Goal: Navigation & Orientation: Find specific page/section

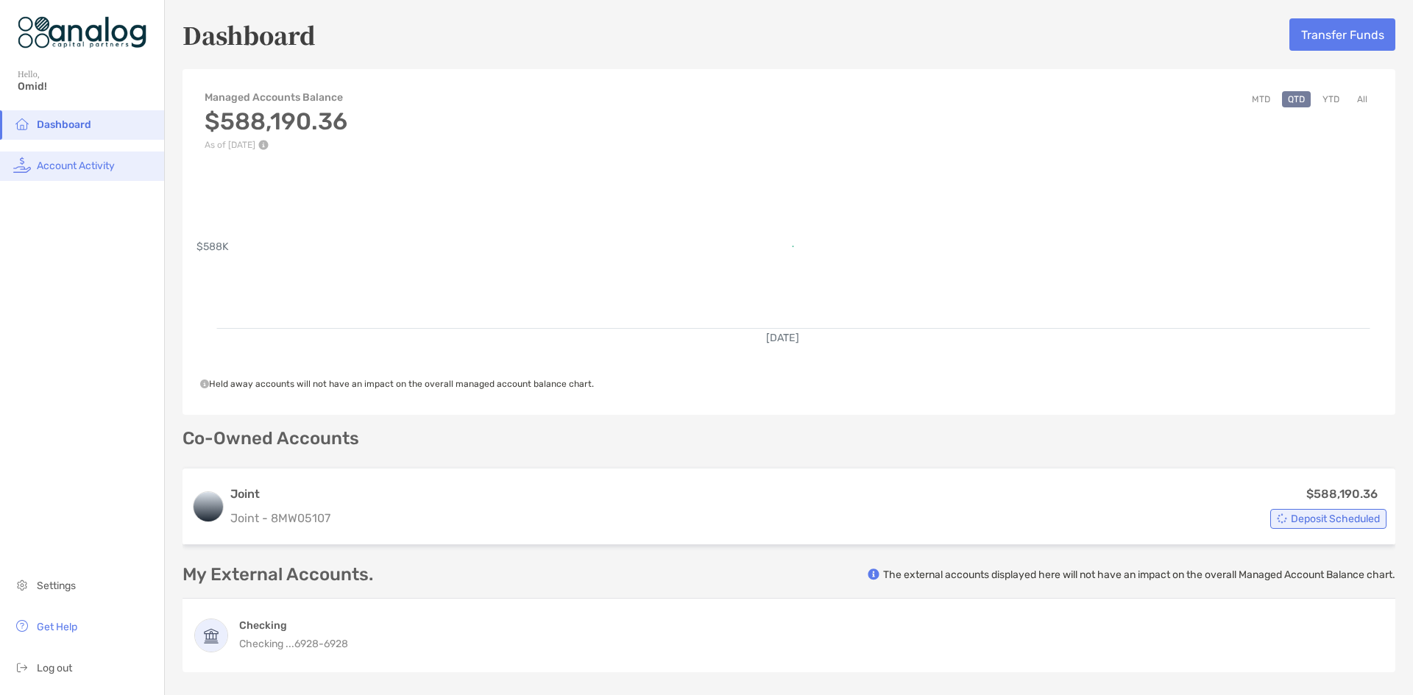
click at [93, 170] on span "Account Activity" at bounding box center [76, 166] width 78 height 13
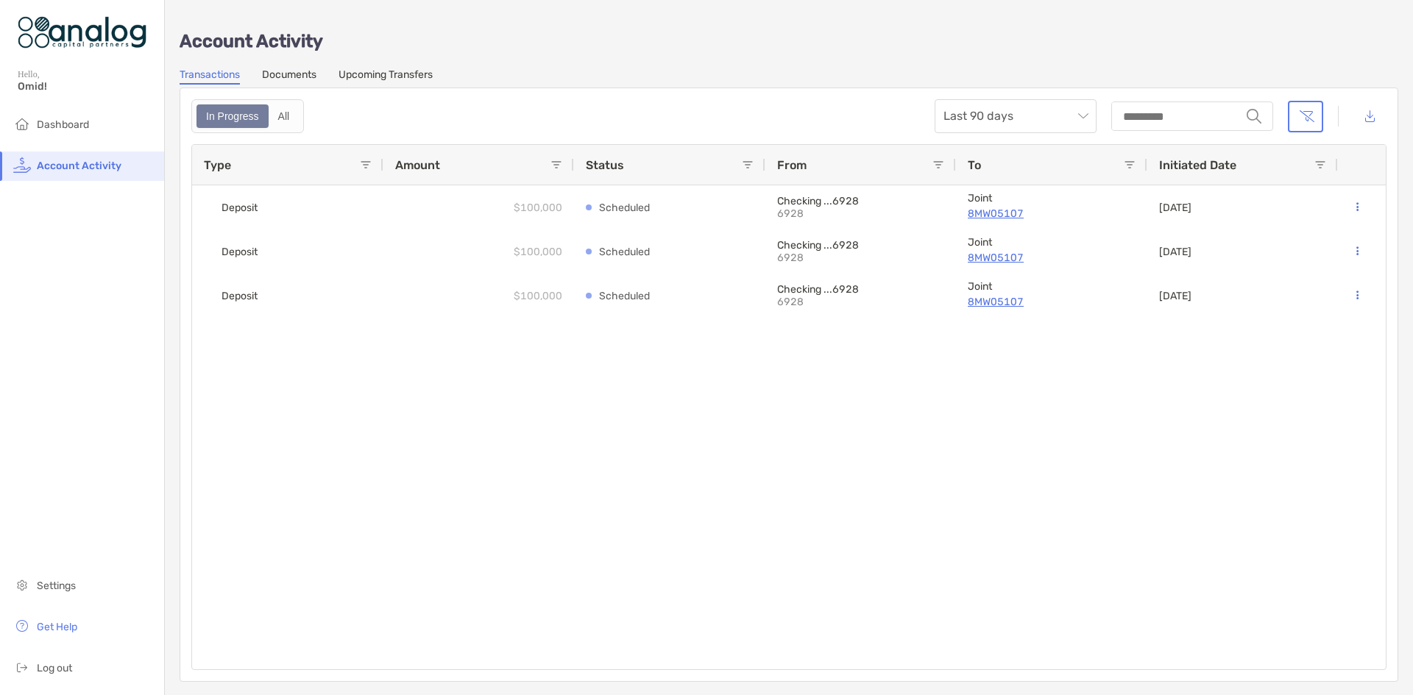
click at [277, 74] on link "Documents" at bounding box center [289, 76] width 54 height 16
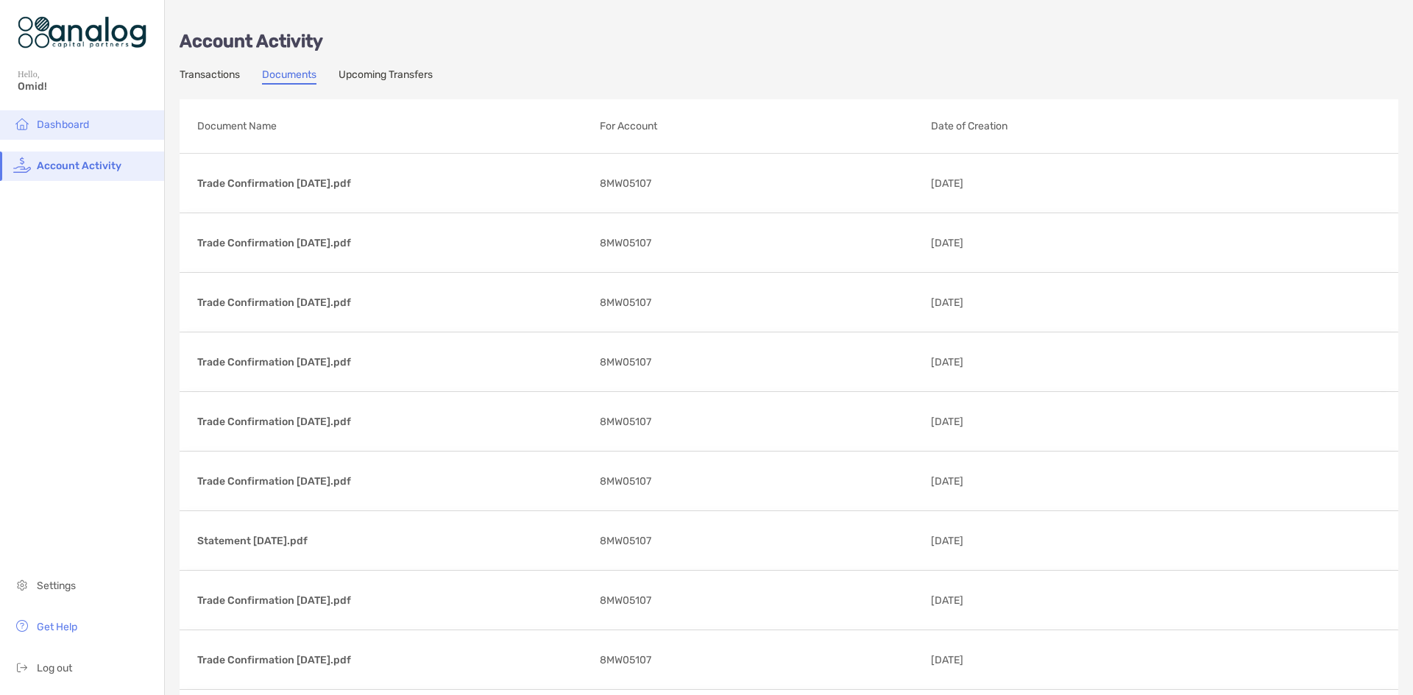
click at [43, 110] on li "Dashboard" at bounding box center [82, 124] width 164 height 29
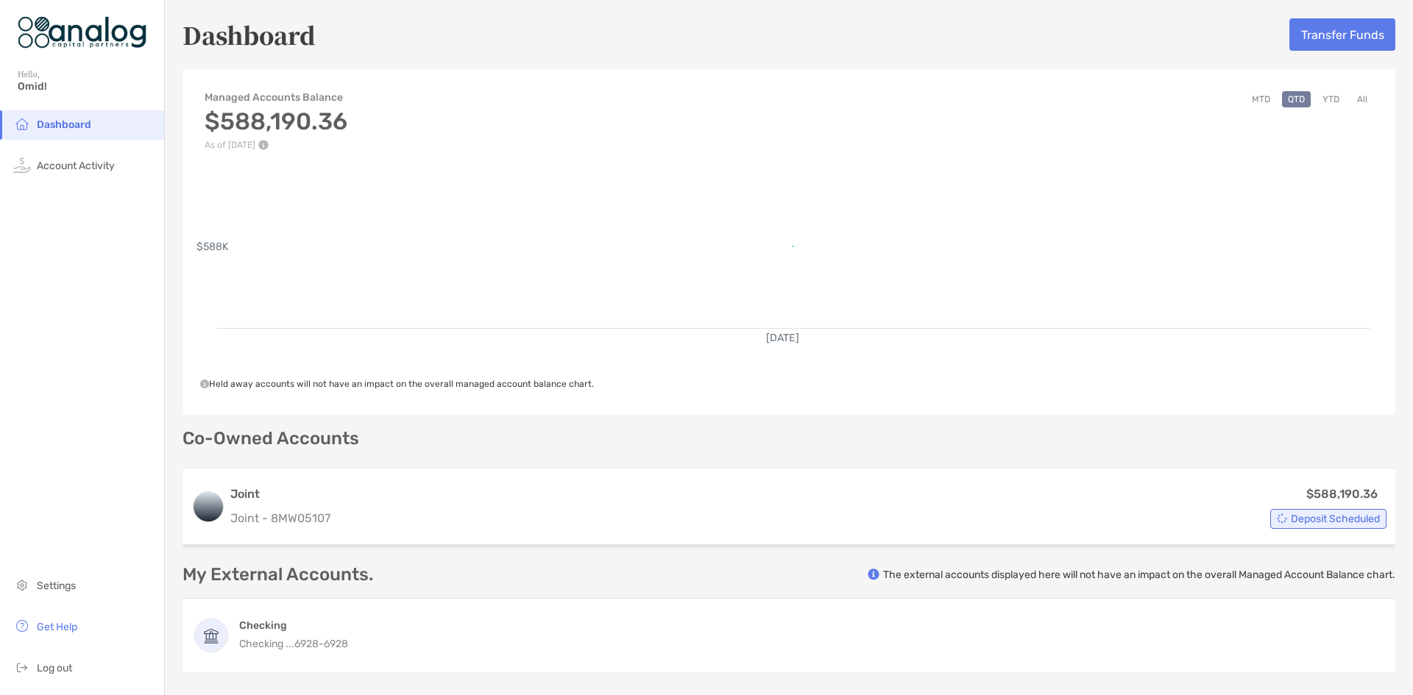
click at [1246, 96] on button "MTD" at bounding box center [1261, 99] width 30 height 16
click at [1360, 100] on button "All" at bounding box center [1362, 99] width 22 height 16
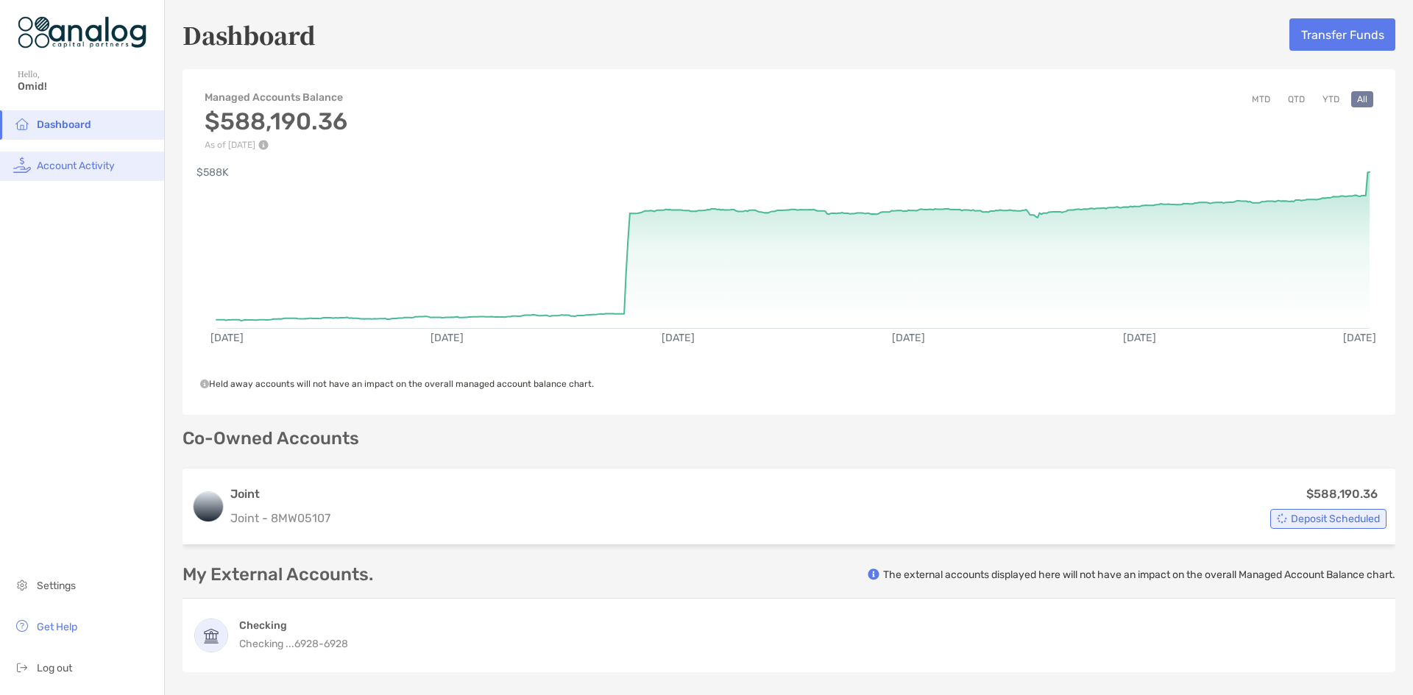
click at [84, 158] on li "Account Activity" at bounding box center [82, 166] width 164 height 29
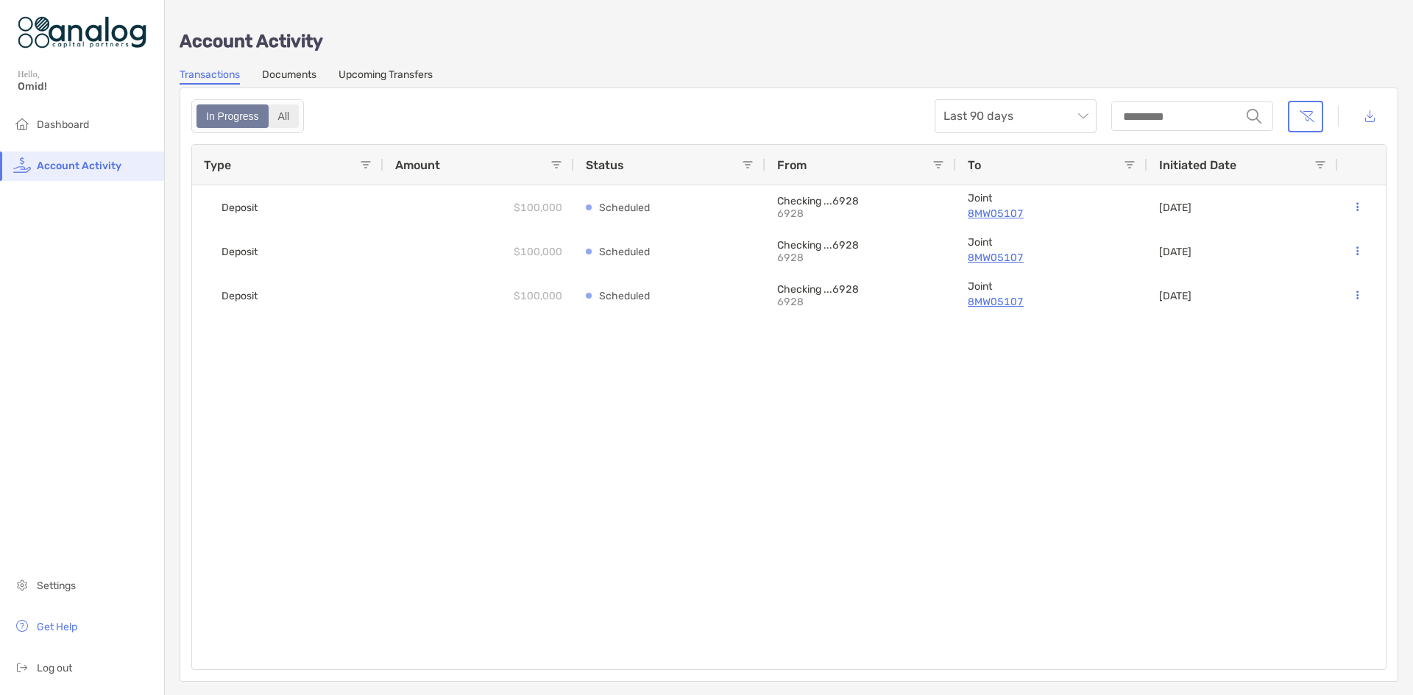
click at [282, 112] on div "All" at bounding box center [284, 116] width 28 height 21
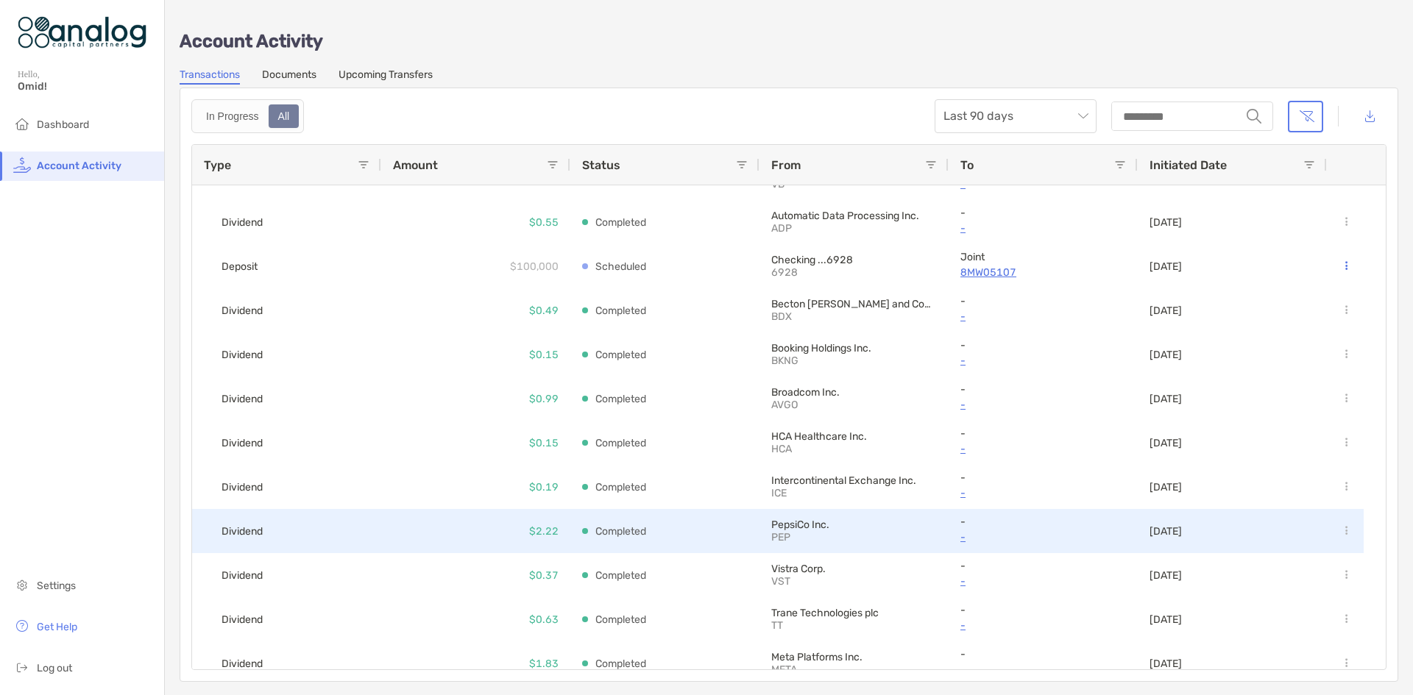
scroll to position [294, 0]
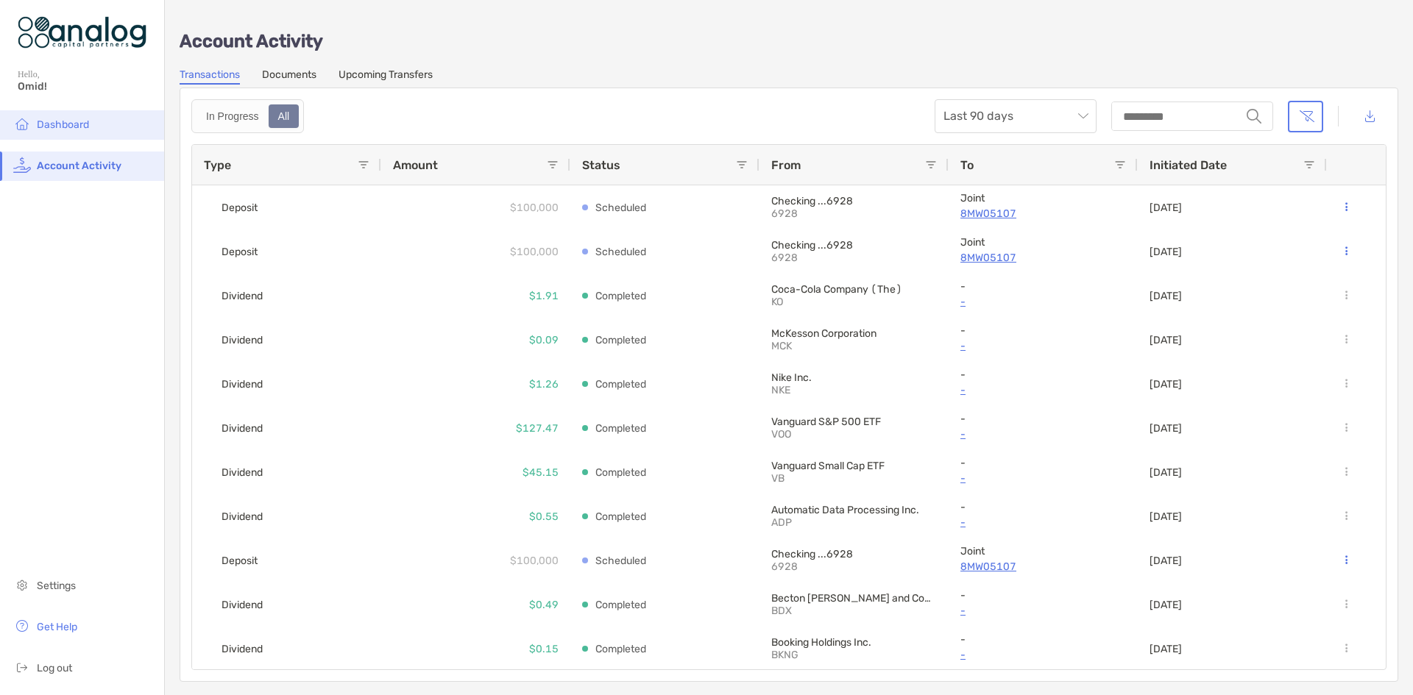
click at [62, 124] on span "Dashboard" at bounding box center [63, 124] width 52 height 13
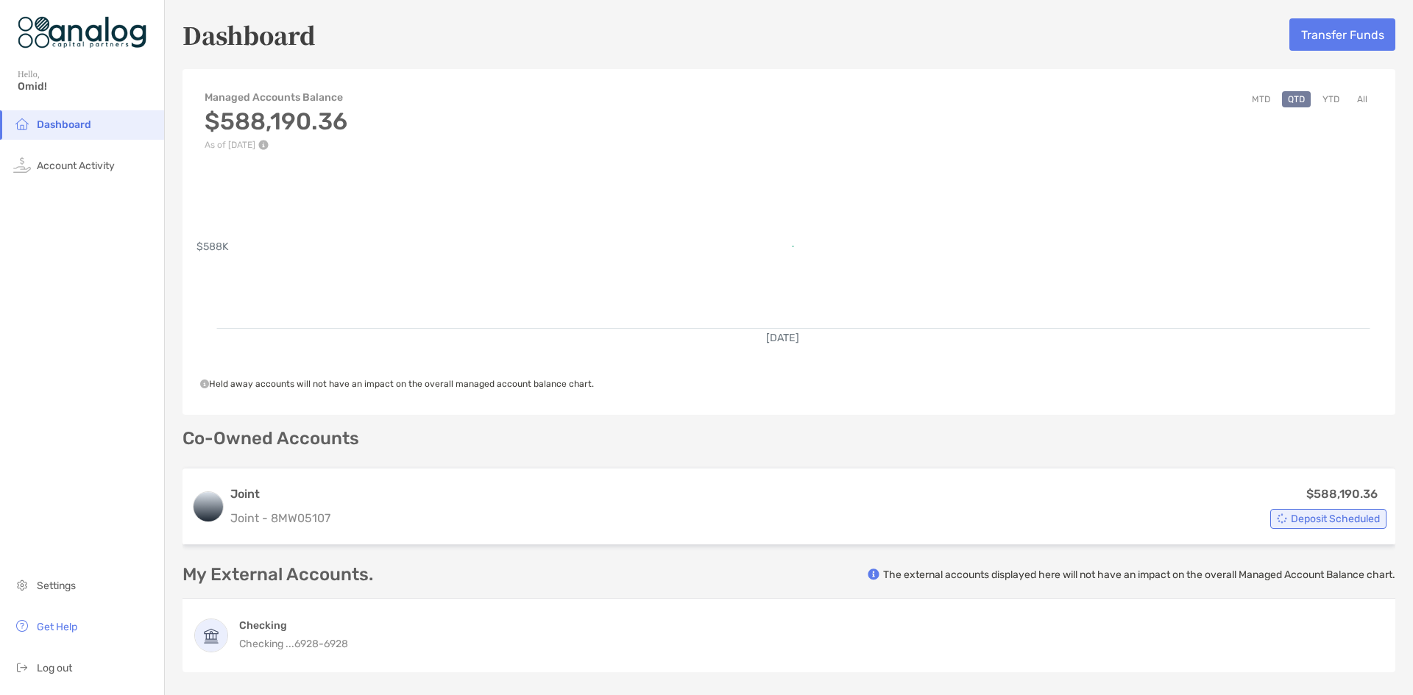
click at [57, 127] on span "Dashboard" at bounding box center [64, 124] width 54 height 13
click at [70, 160] on span "Account Activity" at bounding box center [76, 166] width 78 height 13
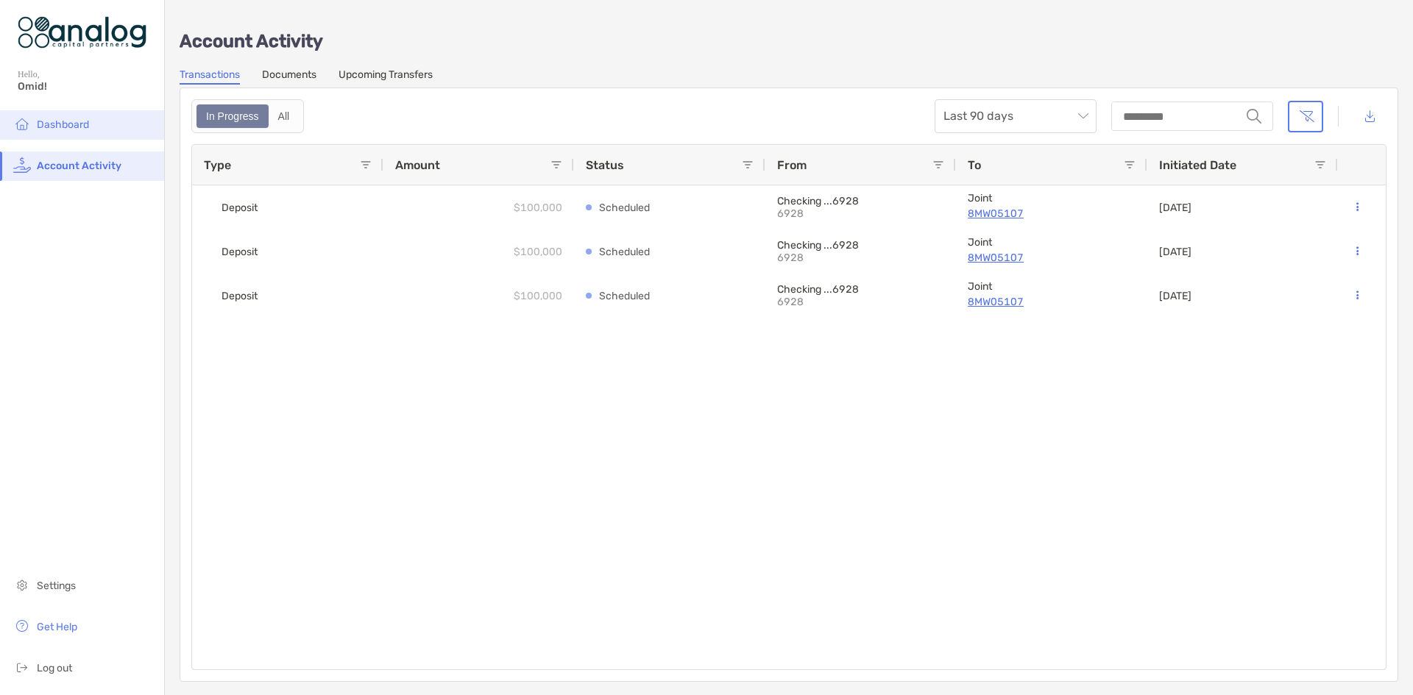
click at [72, 120] on span "Dashboard" at bounding box center [63, 124] width 52 height 13
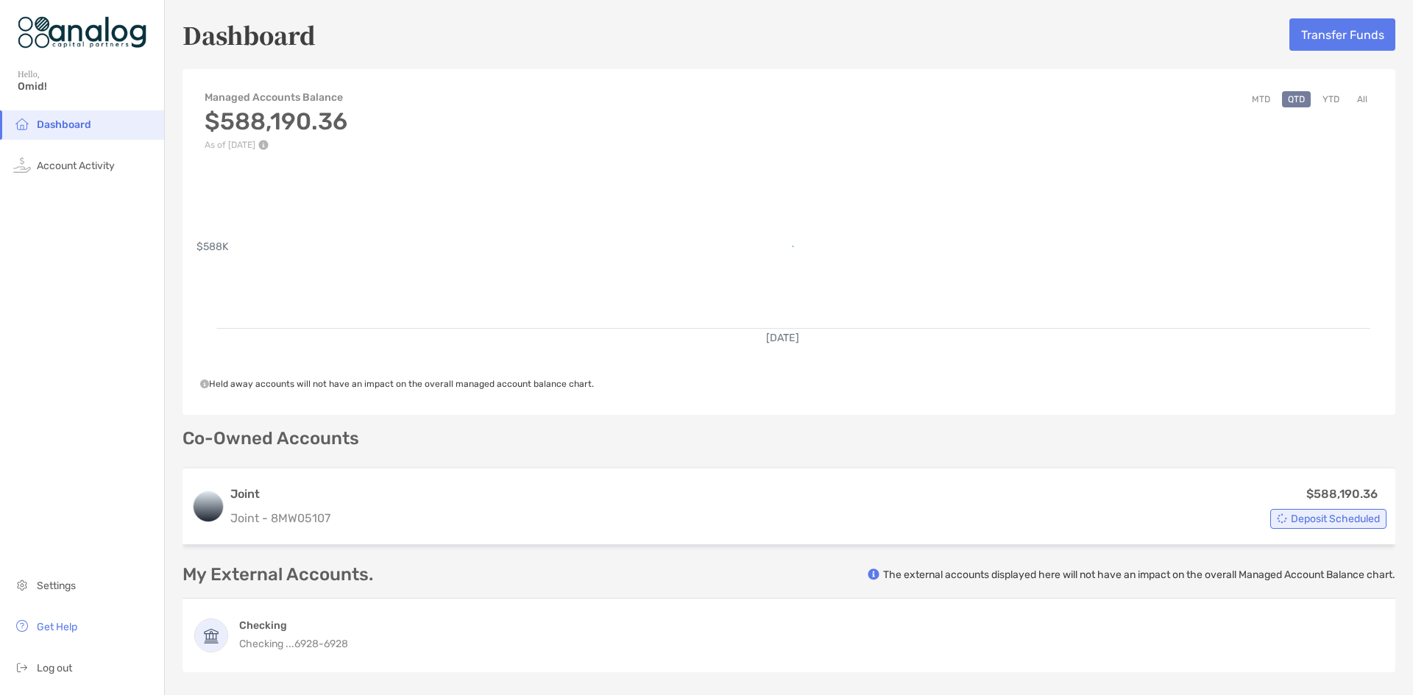
click at [1317, 104] on button "YTD" at bounding box center [1330, 99] width 29 height 16
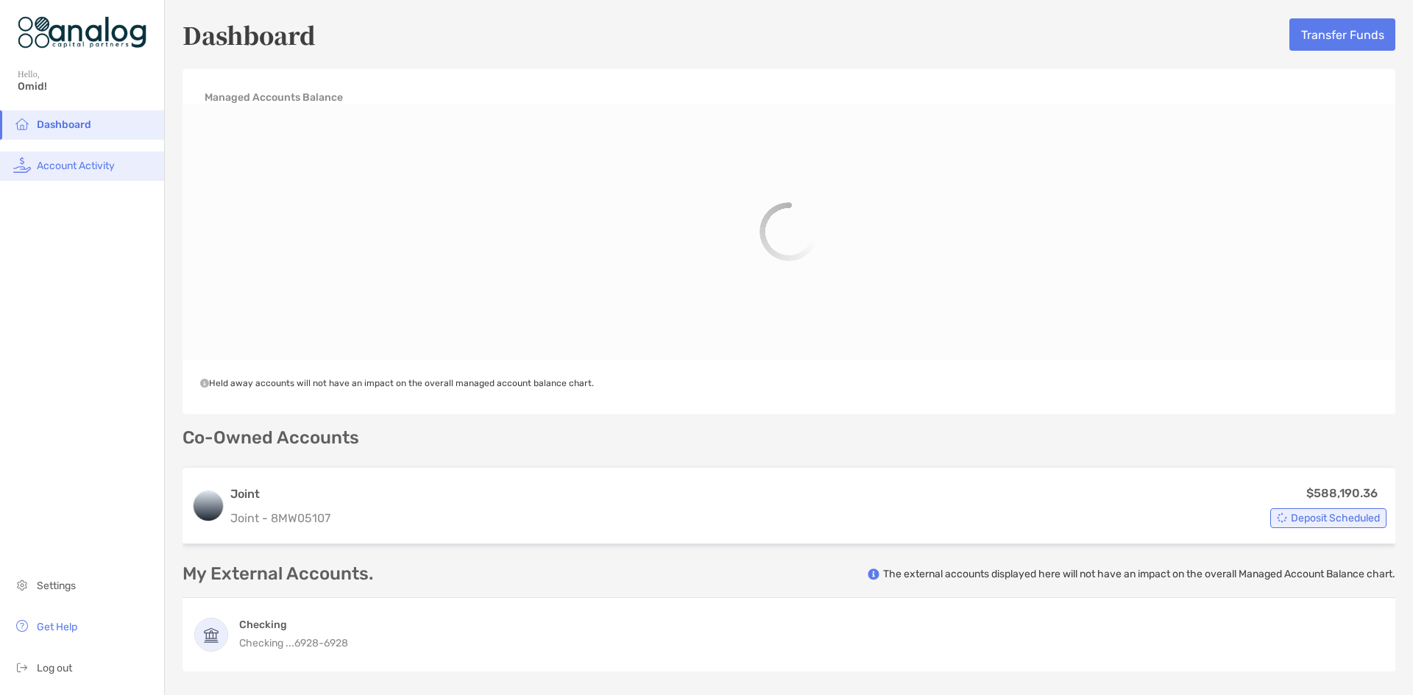
click at [104, 167] on span "Account Activity" at bounding box center [76, 166] width 78 height 13
click at [104, 163] on span "Account Activity" at bounding box center [76, 166] width 78 height 13
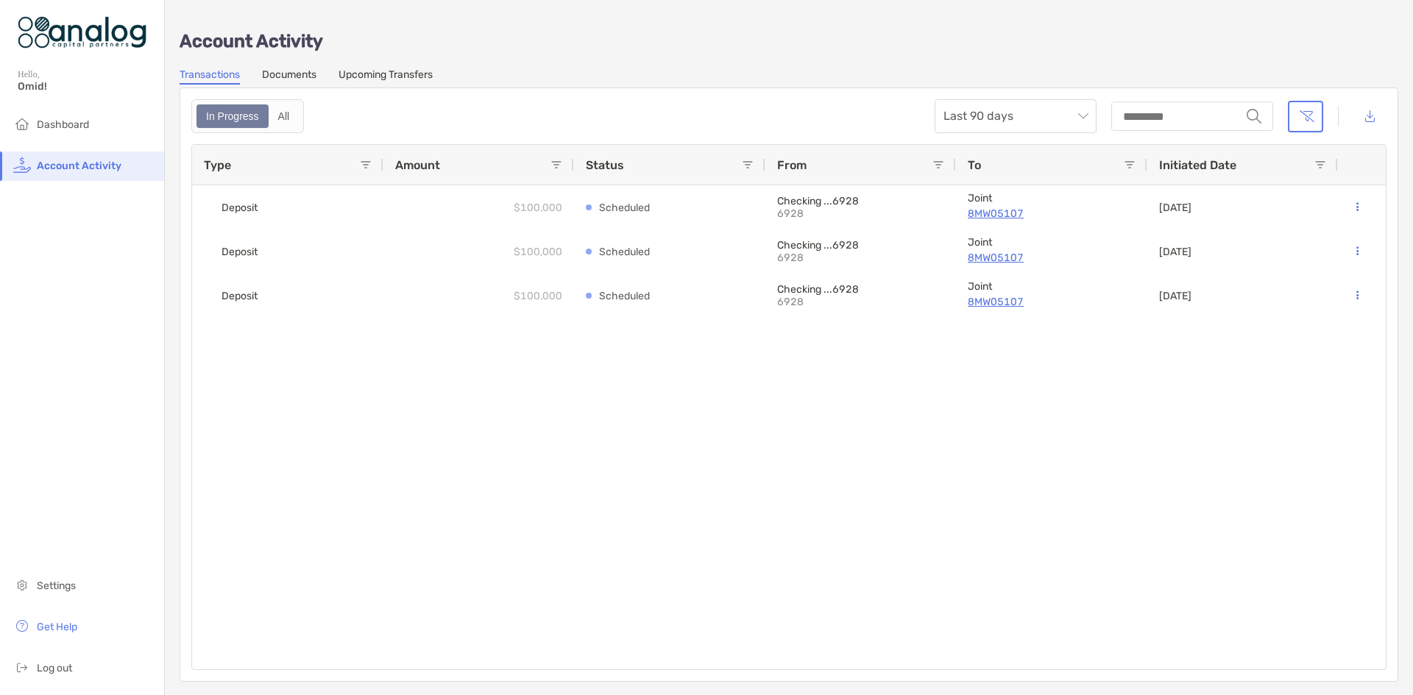
click at [43, 106] on div "Hello, Omid!" at bounding box center [82, 89] width 164 height 43
click at [57, 135] on li "Dashboard" at bounding box center [82, 124] width 164 height 29
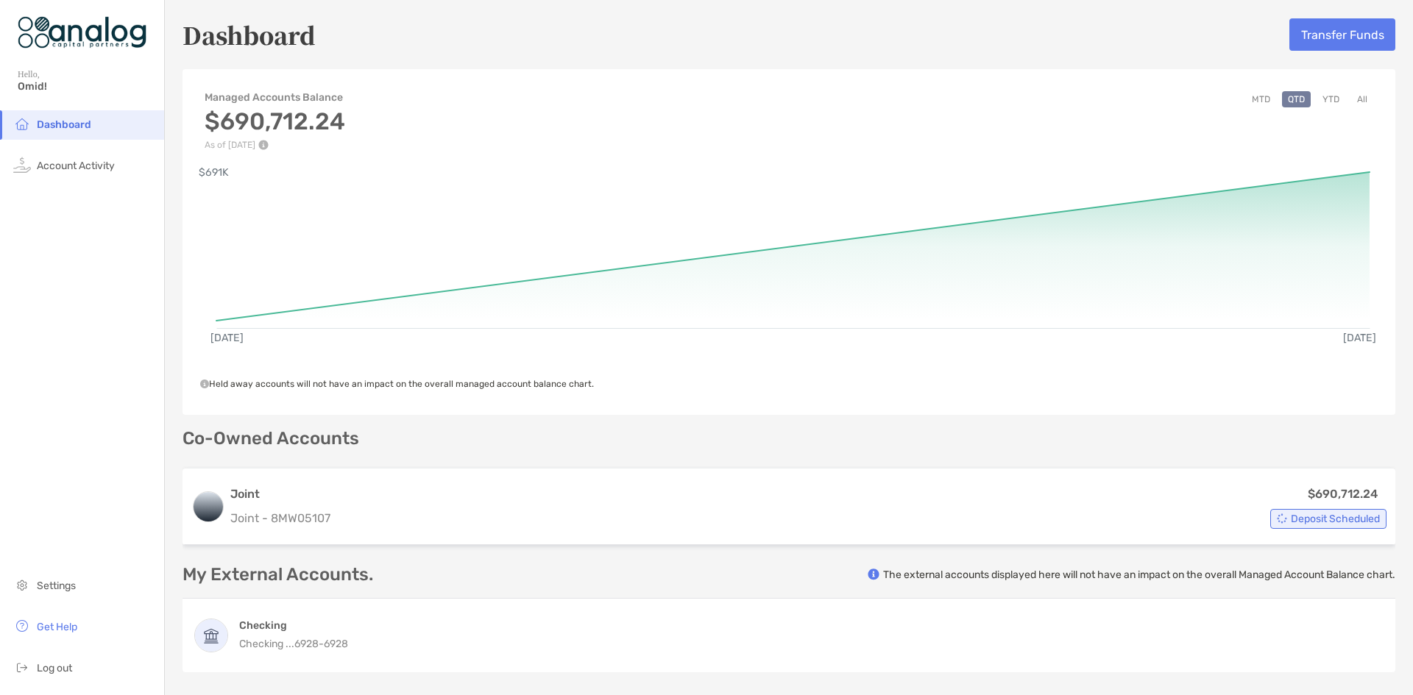
click at [1246, 99] on button "MTD" at bounding box center [1261, 99] width 30 height 16
click at [49, 44] on img at bounding box center [82, 32] width 129 height 53
click at [75, 34] on img at bounding box center [82, 32] width 129 height 53
